Goal: Go to known website: Go to known website

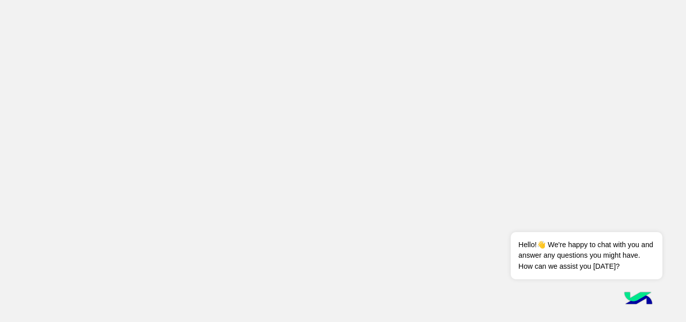
click at [619, 41] on app-root at bounding box center [343, 161] width 686 height 322
